Goal: Use online tool/utility: Utilize a website feature to perform a specific function

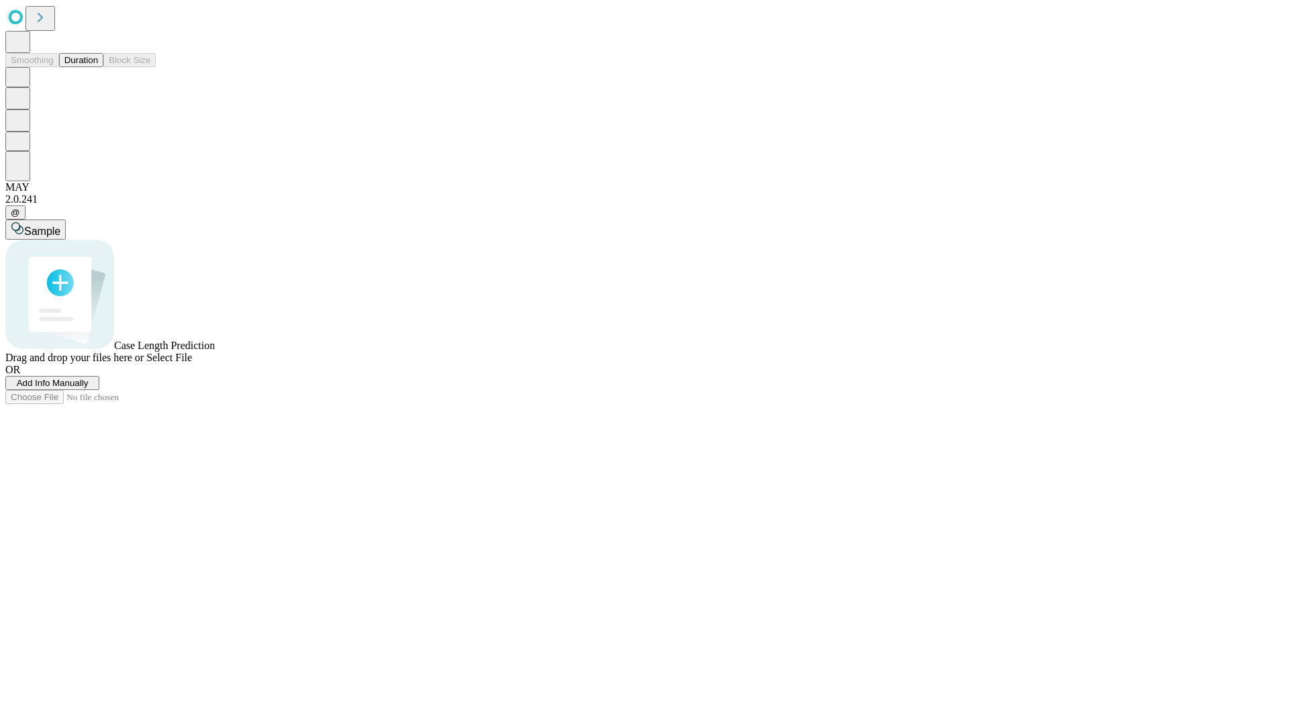
click at [98, 67] on button "Duration" at bounding box center [81, 60] width 44 height 14
click at [60, 226] on span "Sample" at bounding box center [42, 231] width 36 height 11
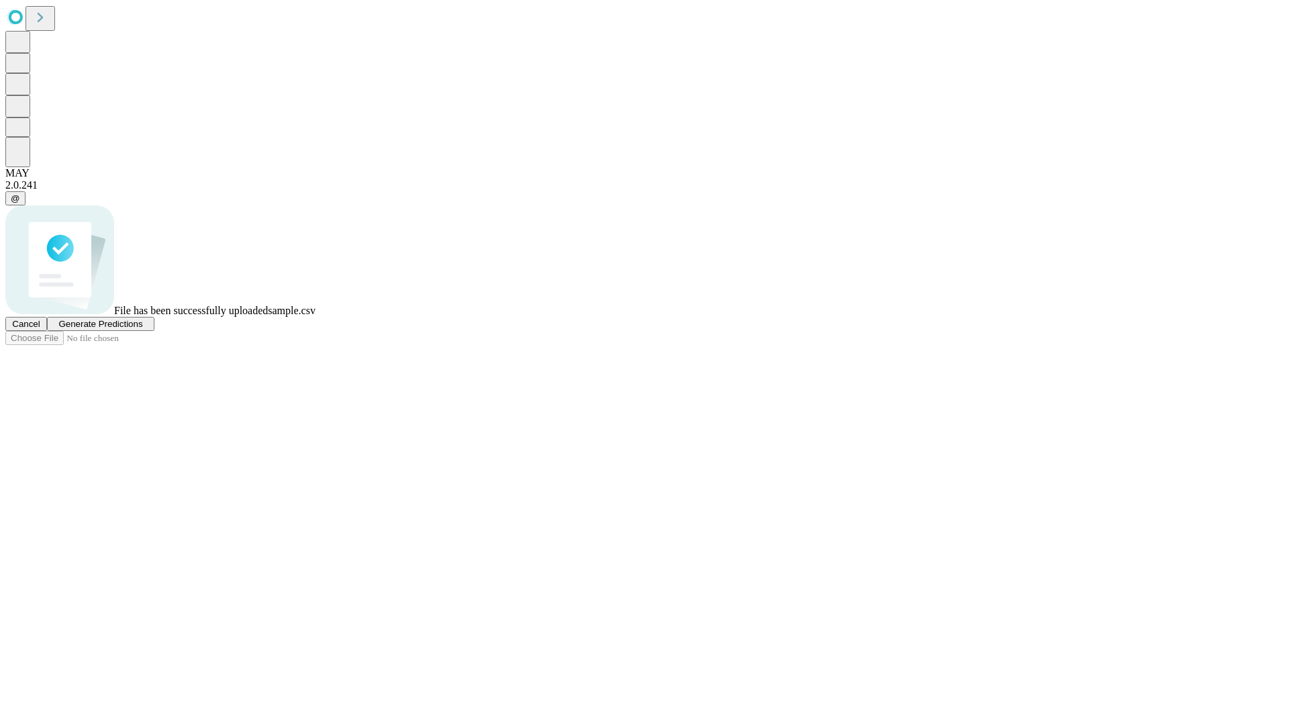
click at [142, 329] on span "Generate Predictions" at bounding box center [100, 324] width 84 height 10
